Goal: Check status: Check status

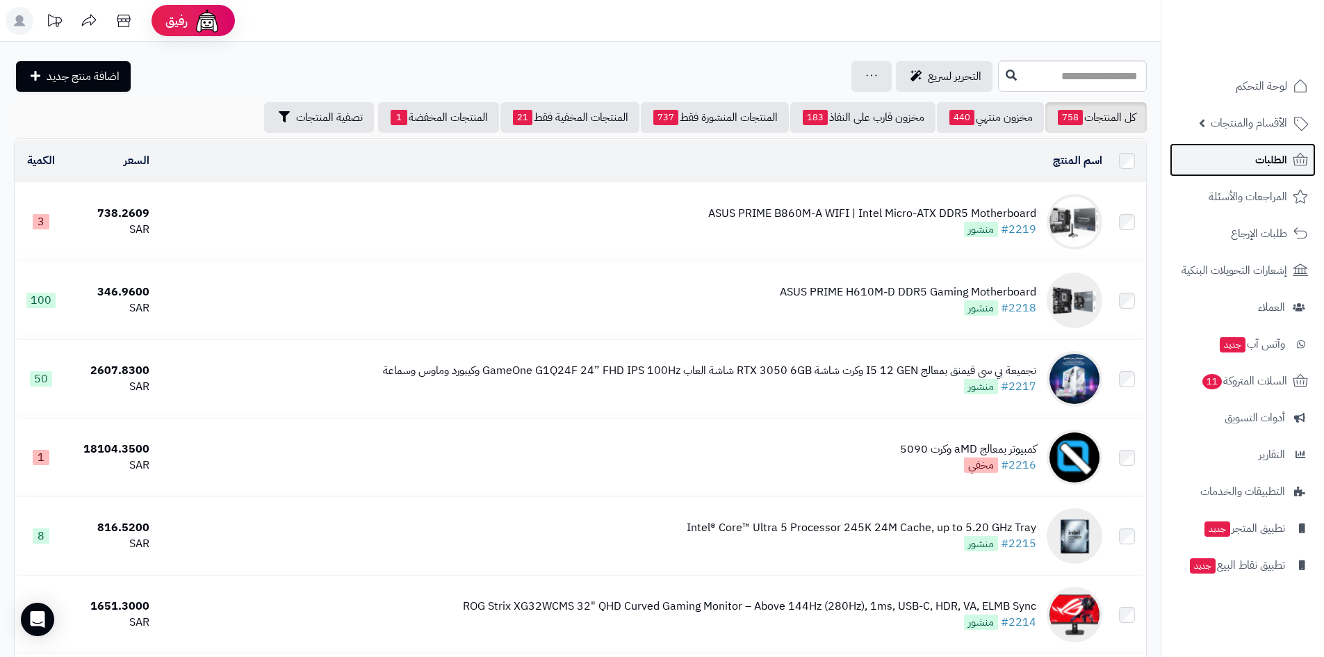
click at [1249, 157] on link "الطلبات" at bounding box center [1243, 159] width 146 height 33
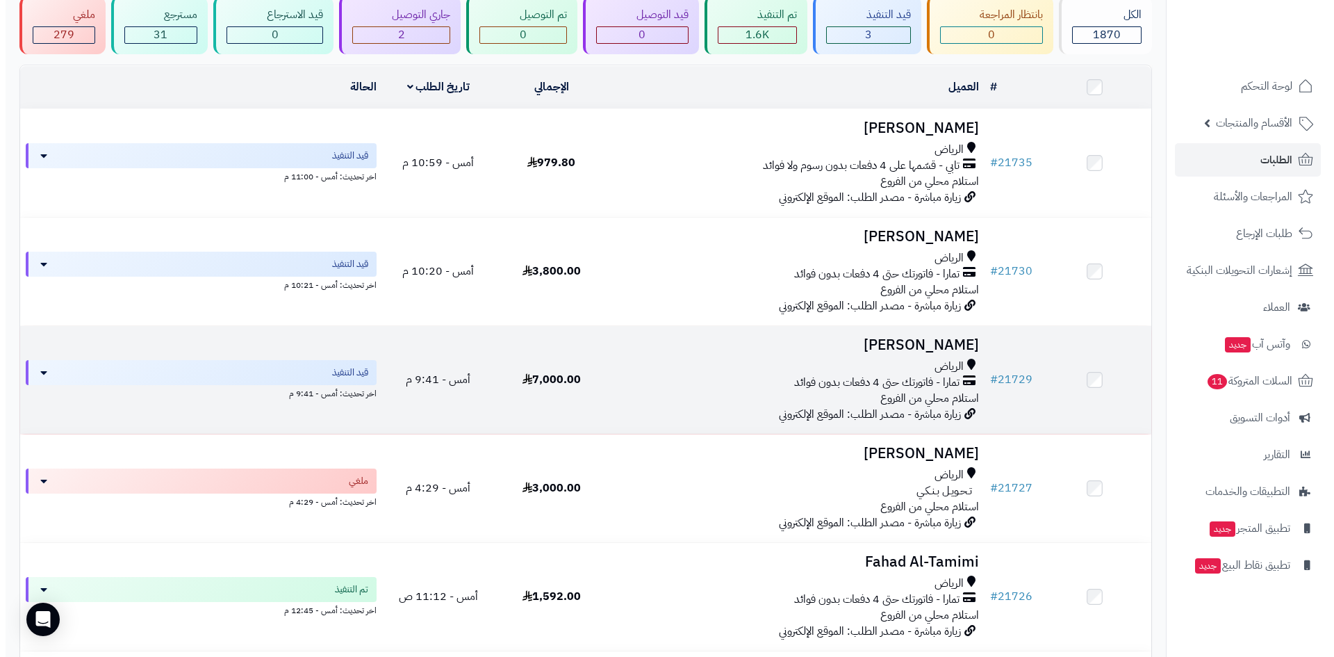
scroll to position [278, 0]
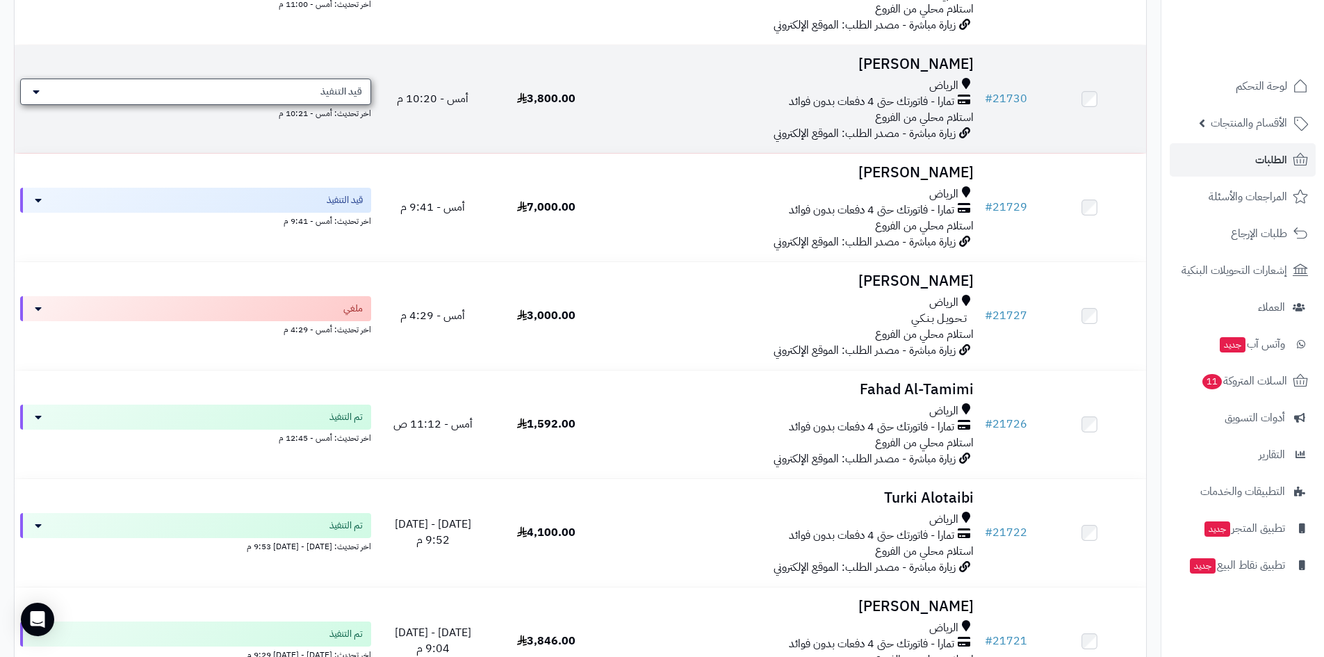
click at [327, 87] on span "قيد التنفيذ" at bounding box center [341, 92] width 42 height 14
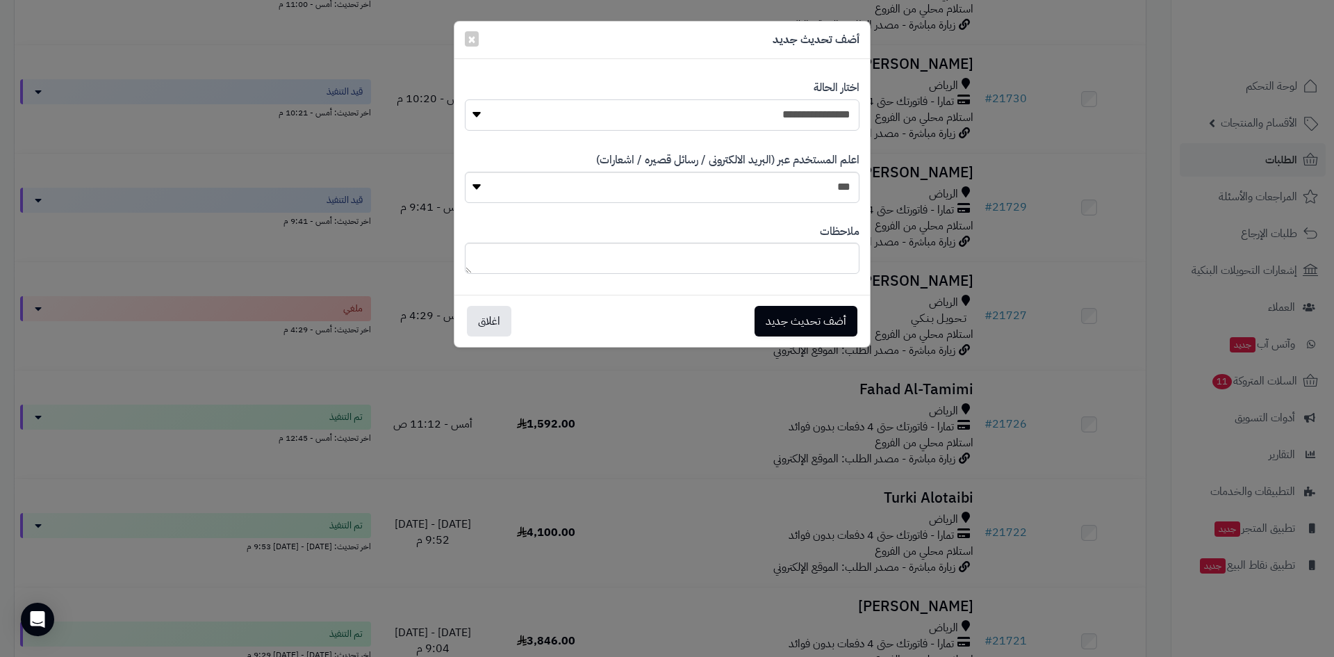
click at [826, 116] on select "**********" at bounding box center [662, 114] width 395 height 31
select select "*"
click at [465, 99] on select "**********" at bounding box center [662, 114] width 395 height 31
click at [813, 325] on button "أضف تحديث جديد" at bounding box center [806, 320] width 103 height 31
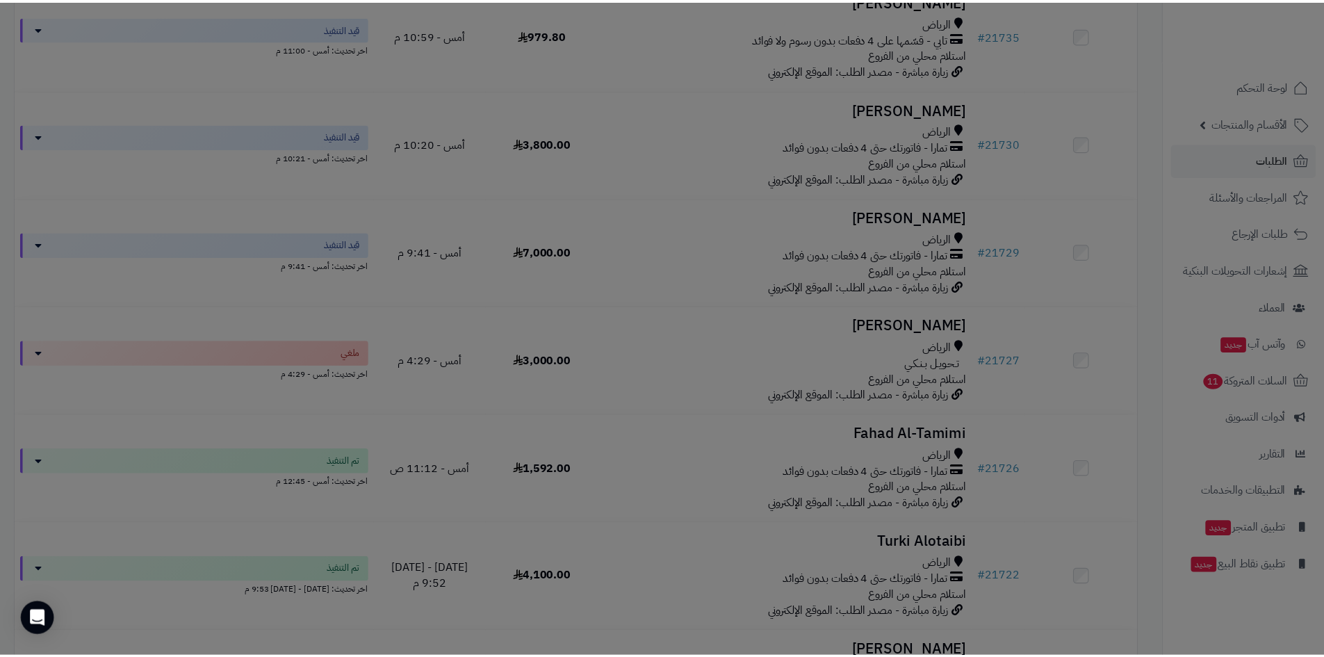
scroll to position [322, 0]
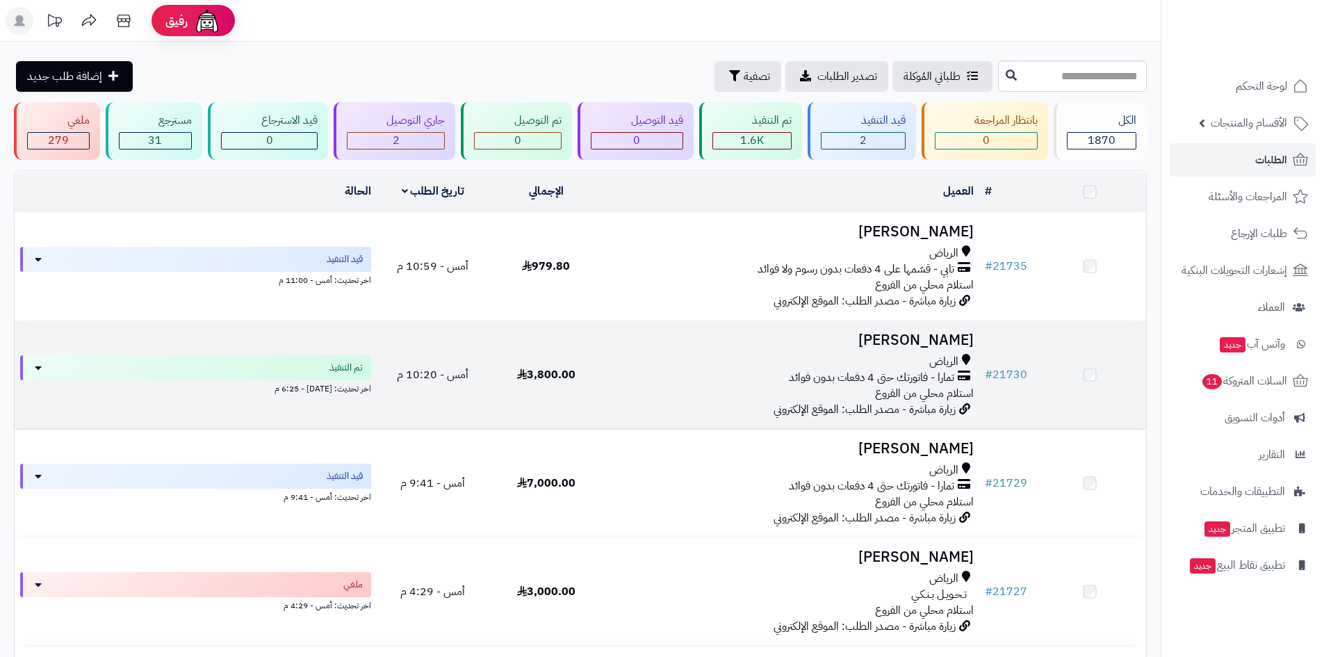
scroll to position [278, 0]
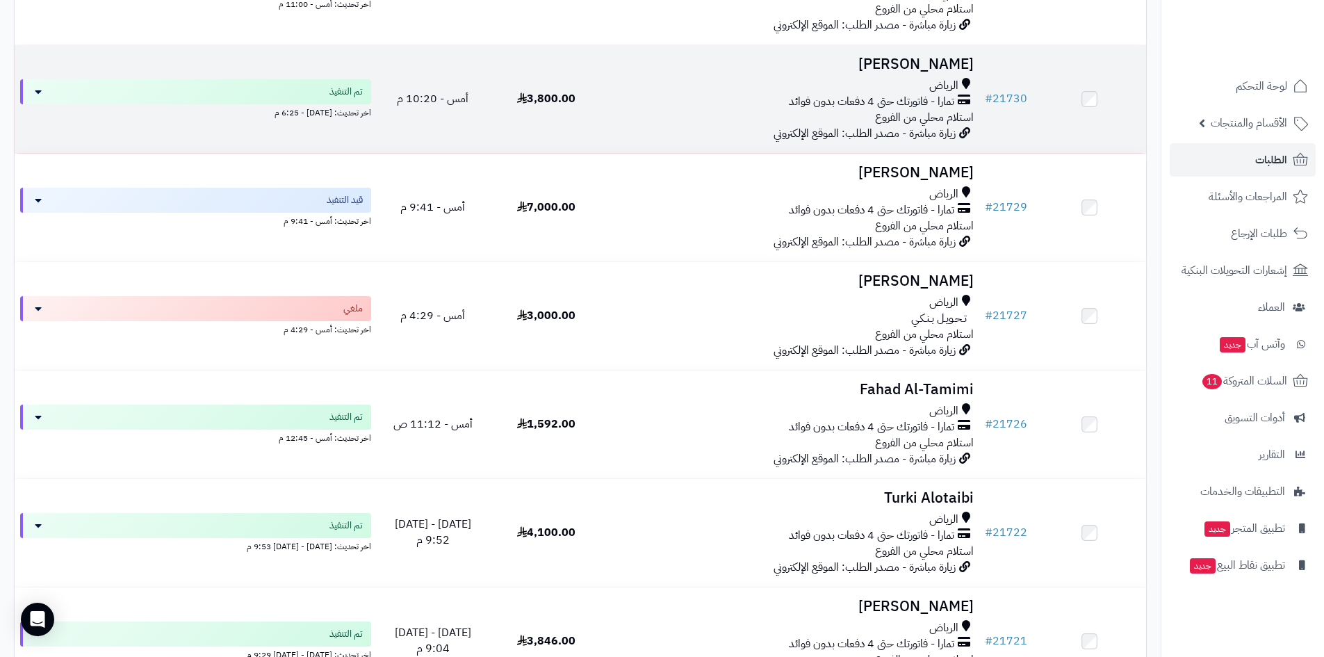
drag, startPoint x: 895, startPoint y: 63, endPoint x: 987, endPoint y: 60, distance: 91.8
click at [987, 60] on tr "# 21730 [PERSON_NAME] تمارا - فاتورتك حتى 4 دفعات بدون فوائد استلام محلي من الف…" at bounding box center [580, 99] width 1131 height 108
copy tr "[PERSON_NAME]"
